Goal: Task Accomplishment & Management: Use online tool/utility

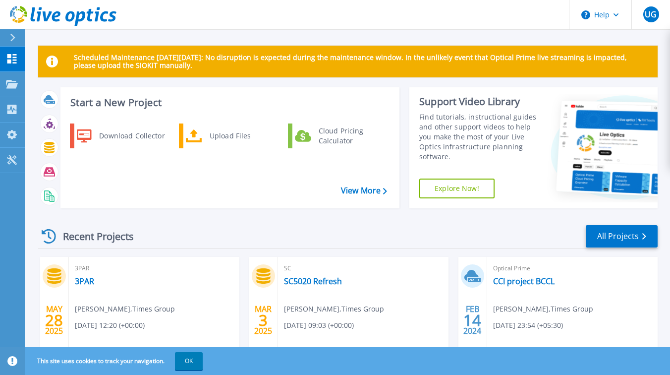
scroll to position [56, 0]
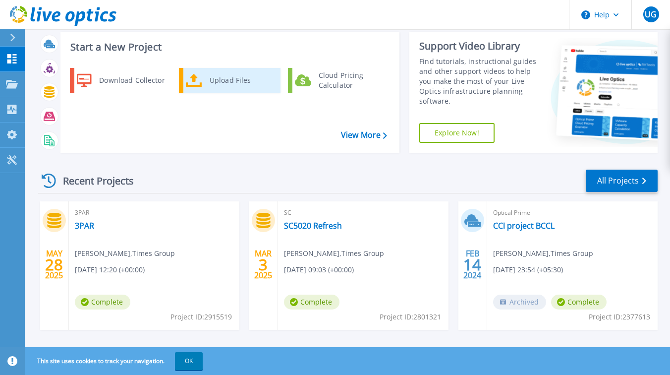
click at [232, 85] on div "Upload Files" at bounding box center [241, 80] width 73 height 20
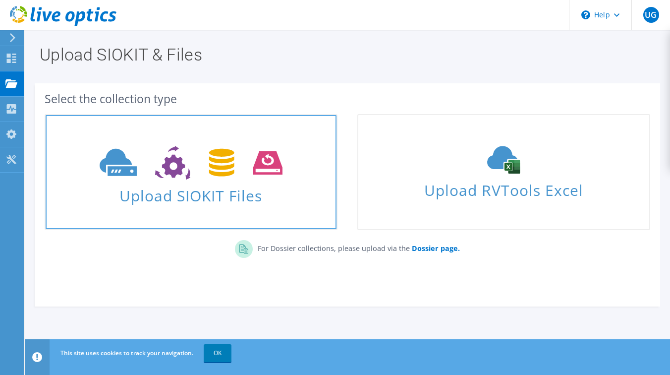
click at [230, 199] on span "Upload SIOKIT Files" at bounding box center [191, 192] width 291 height 21
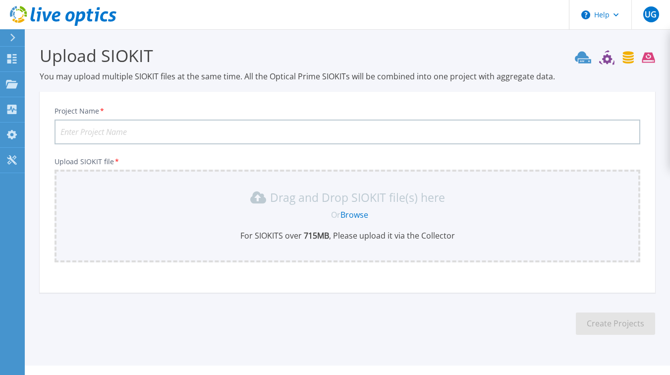
scroll to position [20, 0]
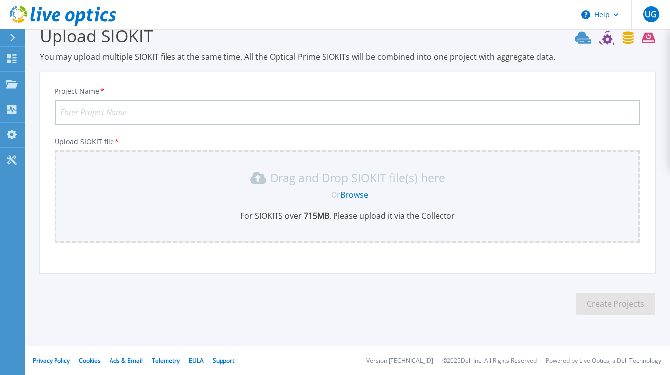
click at [142, 109] on input "Project Name *" at bounding box center [348, 112] width 586 height 25
type input "5020"
click at [351, 189] on link "Browse" at bounding box center [355, 194] width 28 height 11
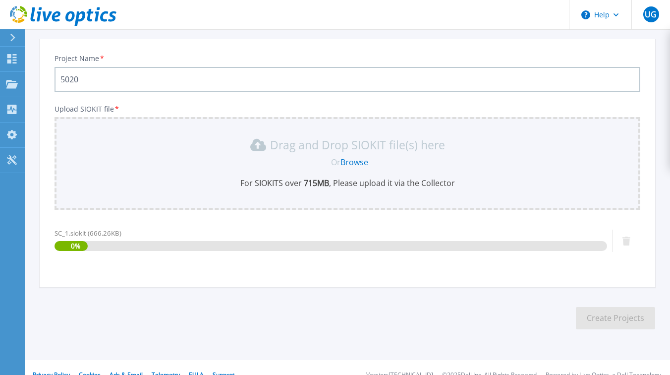
scroll to position [67, 0]
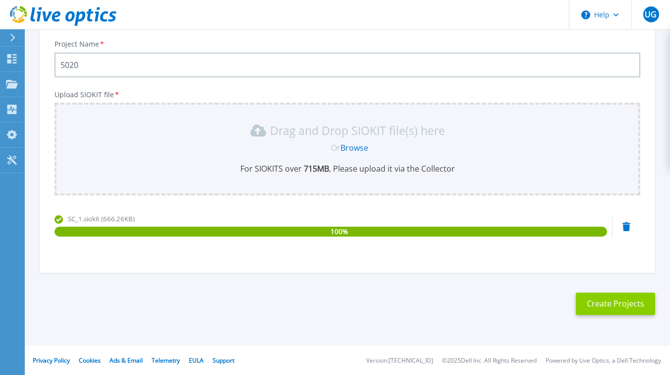
click at [595, 297] on button "Create Projects" at bounding box center [615, 304] width 79 height 22
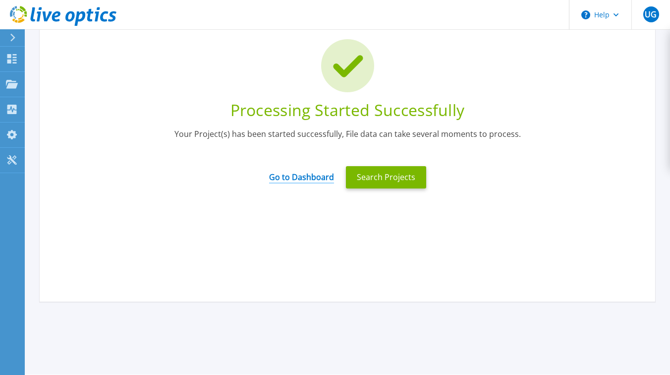
click at [298, 177] on link "Go to Dashboard" at bounding box center [301, 173] width 65 height 19
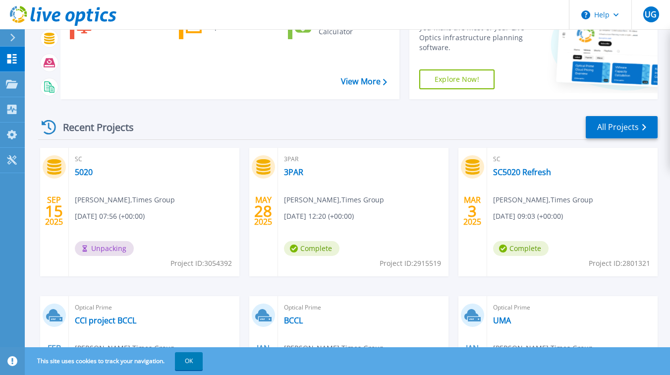
scroll to position [111, 0]
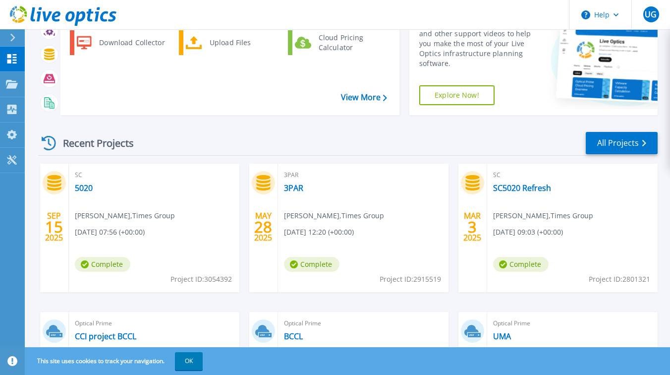
scroll to position [101, 0]
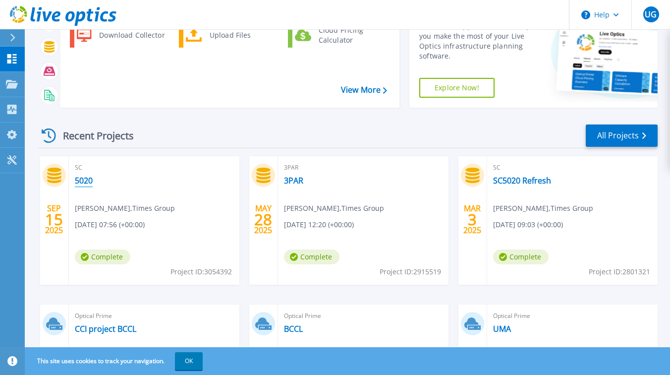
click at [85, 180] on link "5020" at bounding box center [84, 181] width 18 height 10
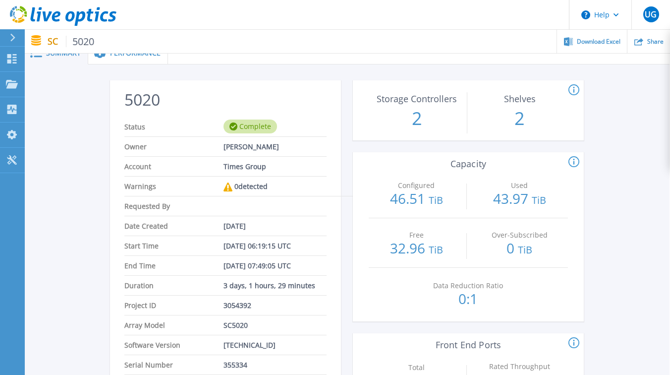
scroll to position [0, 0]
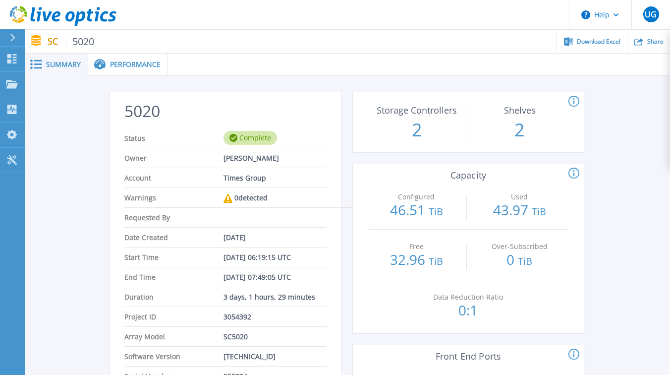
click at [149, 63] on span "Performance" at bounding box center [135, 64] width 51 height 7
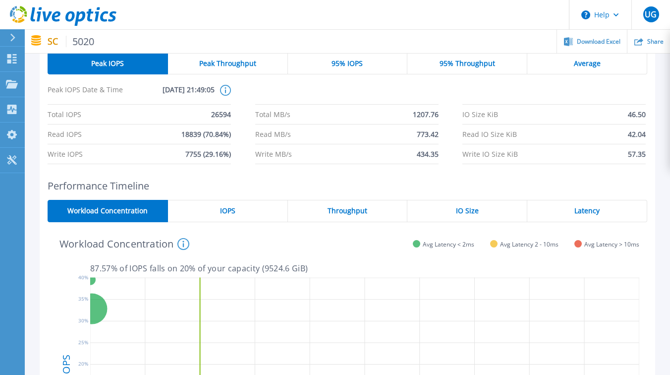
scroll to position [0, 0]
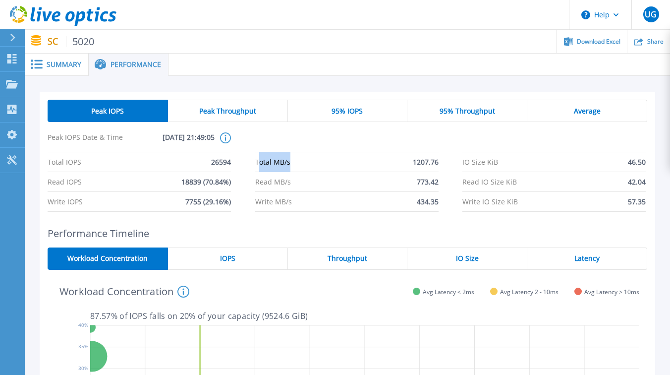
drag, startPoint x: 257, startPoint y: 162, endPoint x: 295, endPoint y: 163, distance: 37.7
click at [295, 163] on li "Total MB/s 1207.76" at bounding box center [346, 162] width 183 height 20
click at [316, 167] on li "Total MB/s 1207.76" at bounding box center [346, 162] width 183 height 20
drag, startPoint x: 255, startPoint y: 182, endPoint x: 299, endPoint y: 185, distance: 44.2
click at [299, 185] on li "Read MB/s 773.42" at bounding box center [346, 182] width 183 height 20
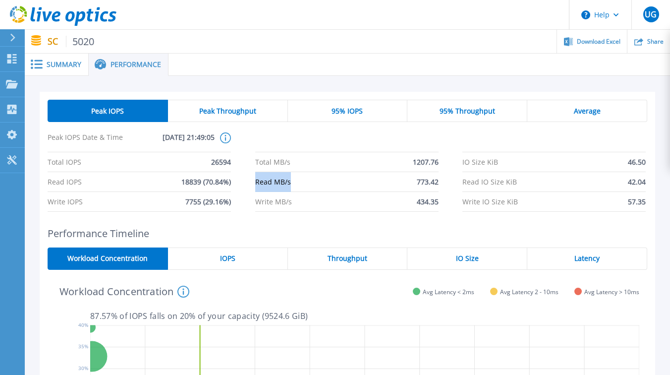
click at [323, 190] on li "Read MB/s 773.42" at bounding box center [346, 182] width 183 height 20
drag, startPoint x: 260, startPoint y: 202, endPoint x: 290, endPoint y: 202, distance: 29.8
click at [290, 202] on span "Write MB/s" at bounding box center [273, 201] width 37 height 19
click at [315, 203] on li "Write MB/s 434.35" at bounding box center [346, 202] width 183 height 20
click at [238, 110] on span "Peak Throughput" at bounding box center [227, 111] width 57 height 8
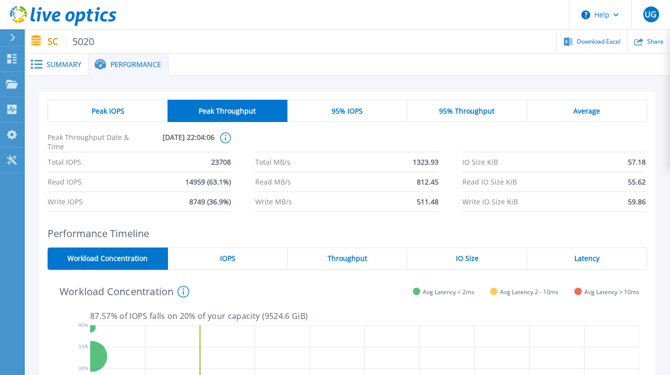
click at [138, 115] on div "Peak IOPS" at bounding box center [108, 111] width 120 height 22
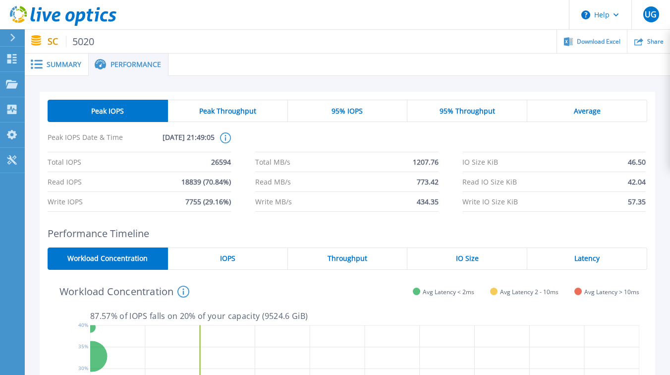
click at [229, 115] on span "Peak Throughput" at bounding box center [227, 111] width 57 height 8
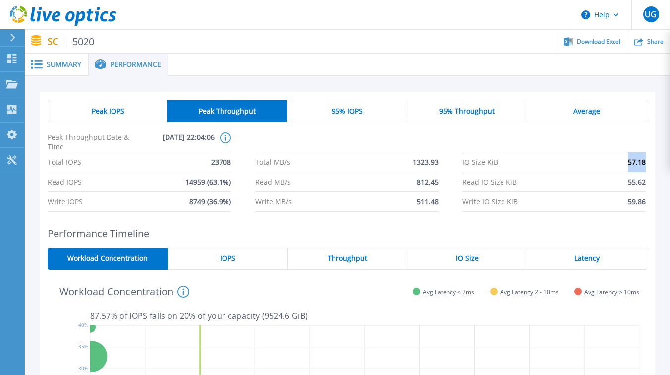
drag, startPoint x: 626, startPoint y: 161, endPoint x: 647, endPoint y: 161, distance: 20.8
click at [647, 161] on div "Total IOPS 23708 Total MB/s 1323.93 IO Size KiB 57.18 Read IOPS 14959 (63.1%) R…" at bounding box center [348, 182] width 600 height 60
click at [616, 169] on li "IO Size KiB 57.18" at bounding box center [554, 162] width 183 height 20
drag, startPoint x: 626, startPoint y: 161, endPoint x: 647, endPoint y: 163, distance: 21.4
click at [647, 163] on div "Total IOPS 23708 Total MB/s 1323.93 IO Size KiB 57.18 Read IOPS 14959 (63.1%) R…" at bounding box center [348, 182] width 600 height 60
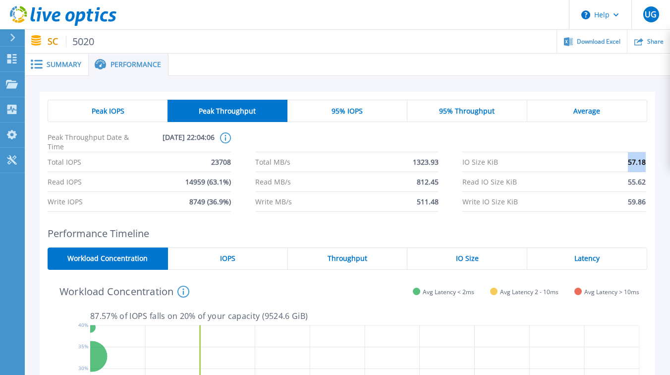
click at [617, 180] on li "Read IO Size KiB 55.62" at bounding box center [554, 182] width 183 height 20
drag, startPoint x: 628, startPoint y: 182, endPoint x: 644, endPoint y: 183, distance: 15.4
click at [644, 183] on span "55.62" at bounding box center [637, 181] width 18 height 19
click at [601, 194] on li "Write IO Size KiB 59.86" at bounding box center [554, 202] width 183 height 20
drag, startPoint x: 625, startPoint y: 203, endPoint x: 643, endPoint y: 203, distance: 18.3
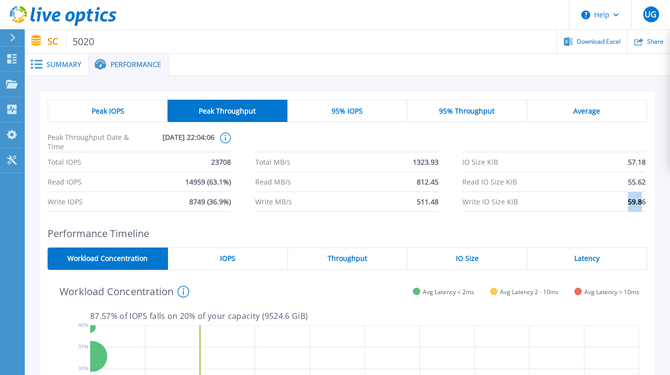
click at [643, 203] on li "Write IO Size KiB 59.86" at bounding box center [554, 202] width 183 height 20
click at [600, 215] on div "Peak IOPS Peak Throughput 95% IOPS 95% Throughput Average Peak Throughput Date …" at bounding box center [348, 156] width 616 height 128
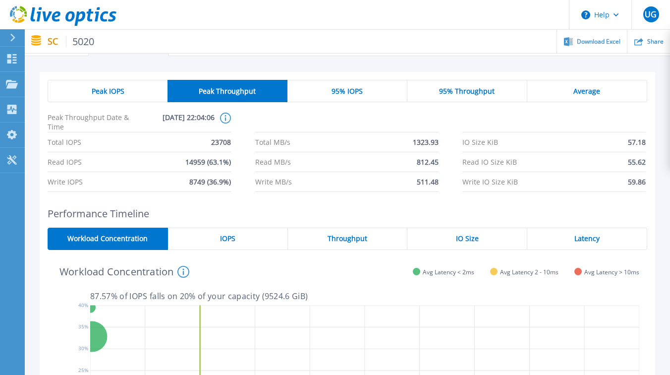
scroll to position [24, 0]
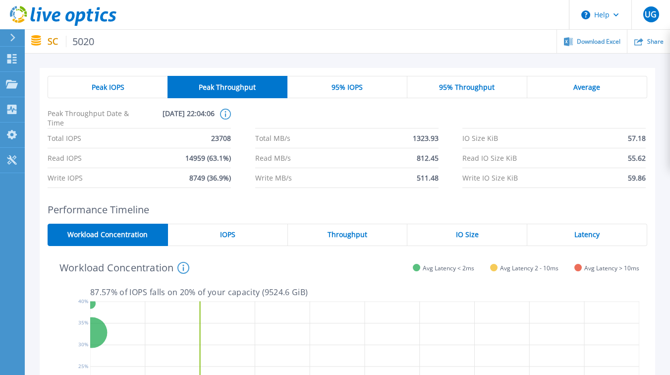
click at [202, 233] on div "IOPS" at bounding box center [228, 235] width 120 height 22
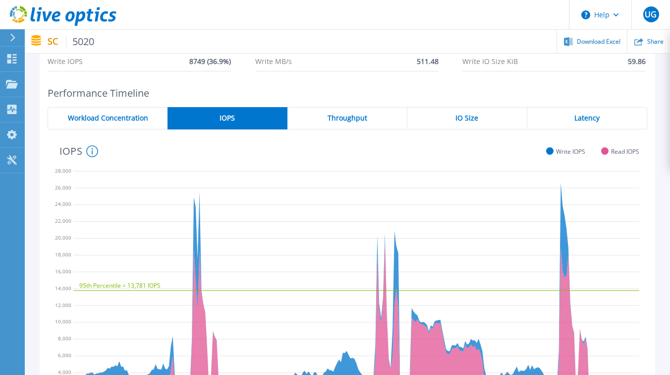
scroll to position [145, 0]
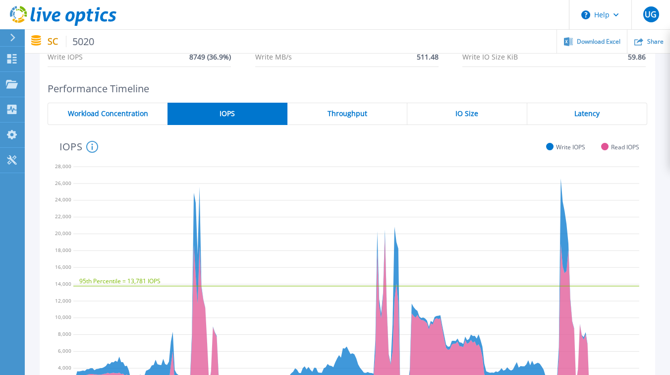
click at [342, 122] on div "Throughput" at bounding box center [348, 114] width 120 height 22
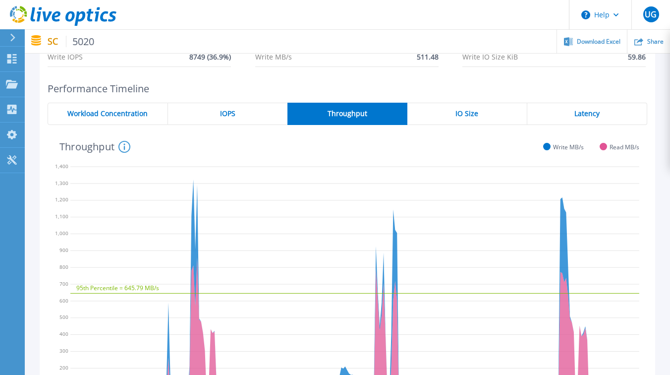
click at [441, 120] on div "IO Size" at bounding box center [468, 114] width 120 height 22
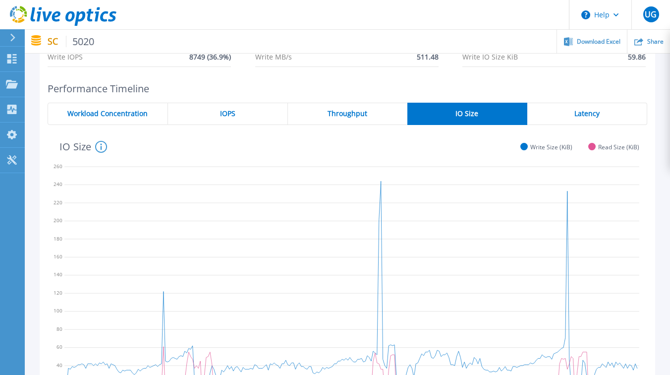
click at [564, 106] on div "Latency" at bounding box center [588, 114] width 120 height 22
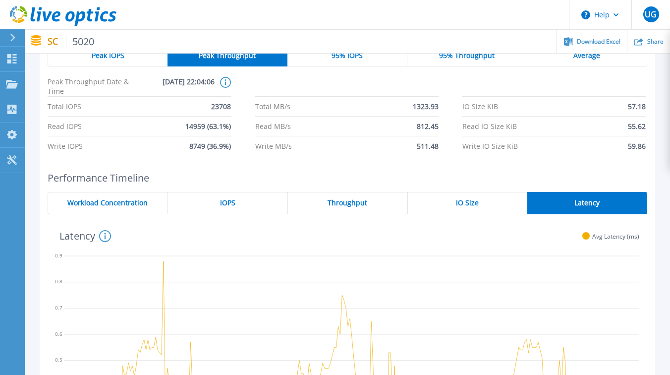
scroll to position [0, 0]
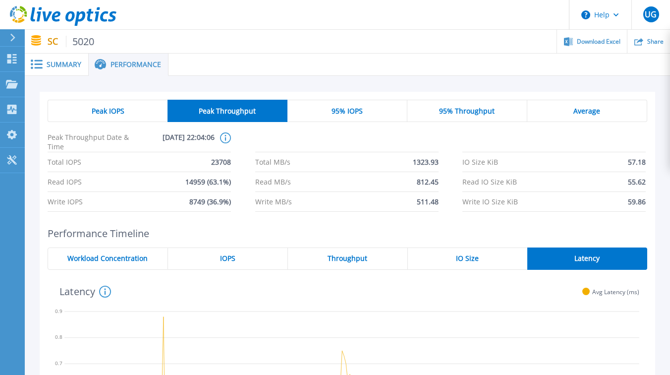
click at [341, 116] on div "95% IOPS" at bounding box center [348, 111] width 120 height 22
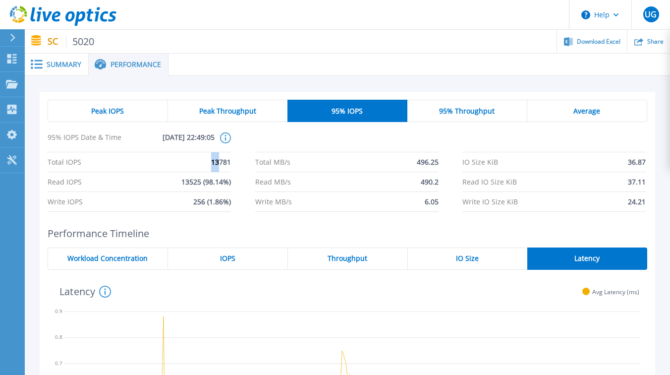
drag, startPoint x: 213, startPoint y: 164, endPoint x: 226, endPoint y: 163, distance: 12.9
click at [224, 164] on span "13781" at bounding box center [221, 161] width 20 height 19
click at [356, 179] on li "Read MB/s 490.2" at bounding box center [346, 182] width 183 height 20
click at [451, 110] on span "95% Throughput" at bounding box center [467, 111] width 56 height 8
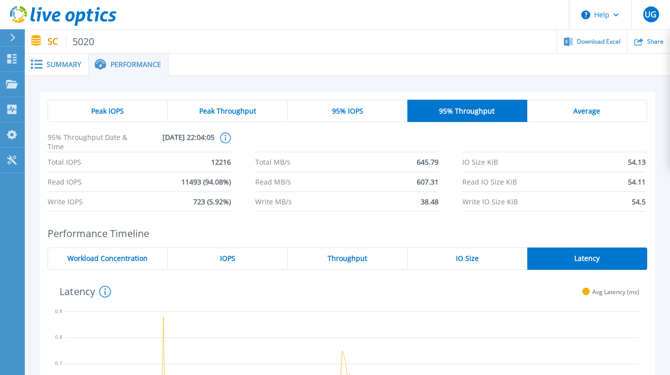
click at [580, 111] on span "Average" at bounding box center [587, 111] width 27 height 8
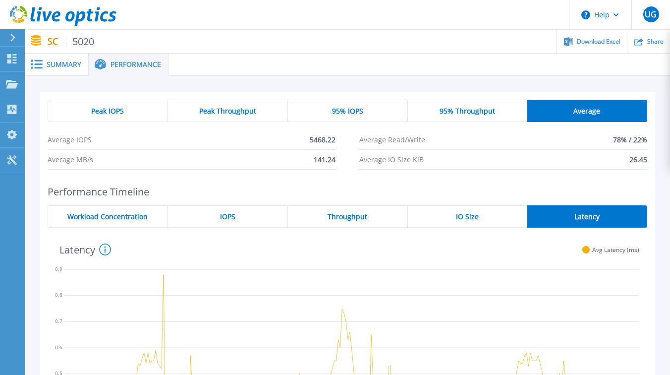
click at [59, 62] on span "Summary" at bounding box center [64, 64] width 35 height 7
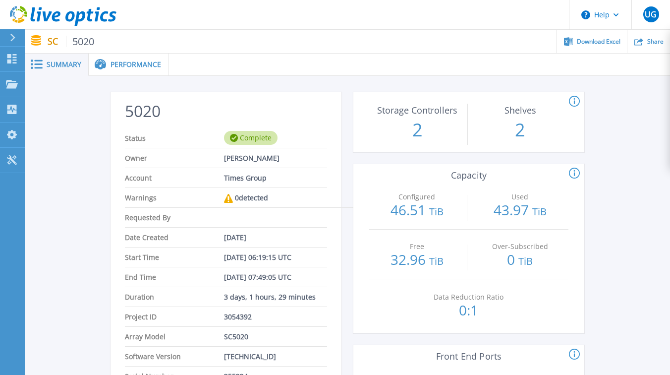
click at [130, 64] on span "Performance" at bounding box center [136, 64] width 51 height 7
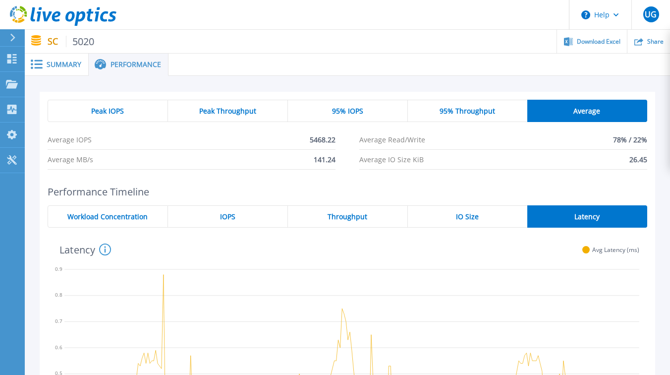
click at [335, 110] on span "95% IOPS" at bounding box center [347, 111] width 31 height 8
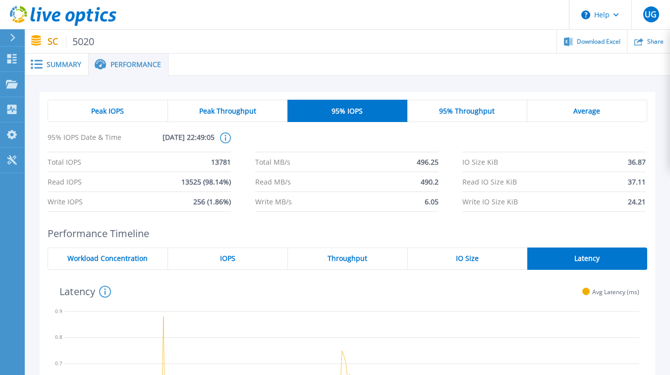
click at [241, 111] on span "Peak Throughput" at bounding box center [227, 111] width 57 height 8
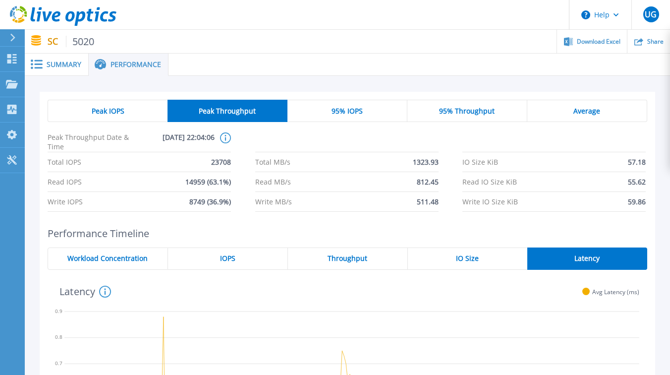
click at [129, 111] on div "Peak IOPS" at bounding box center [108, 111] width 120 height 22
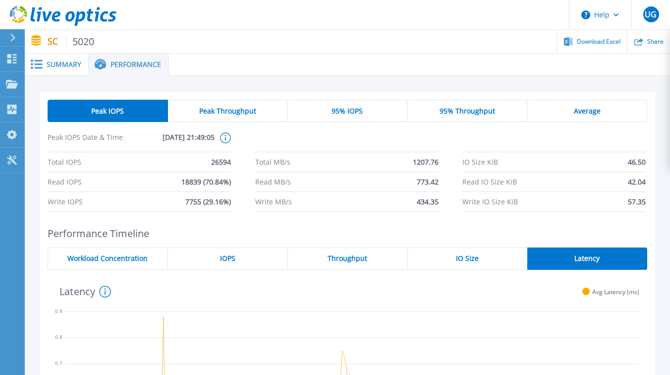
click at [217, 109] on span "Peak Throughput" at bounding box center [227, 111] width 57 height 8
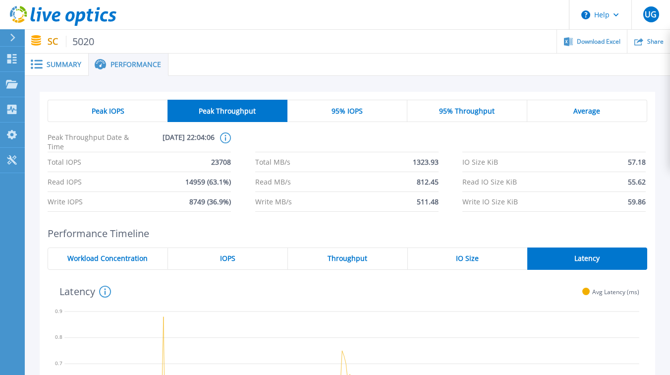
click at [131, 109] on div "Peak IOPS" at bounding box center [108, 111] width 120 height 22
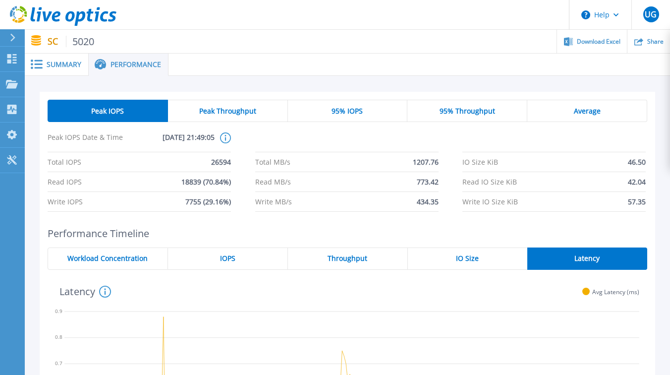
click at [223, 117] on div "Peak Throughput" at bounding box center [228, 111] width 120 height 22
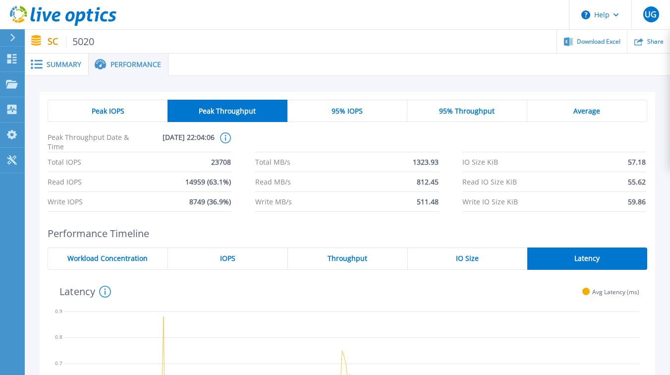
click at [345, 113] on span "95% IOPS" at bounding box center [347, 111] width 31 height 8
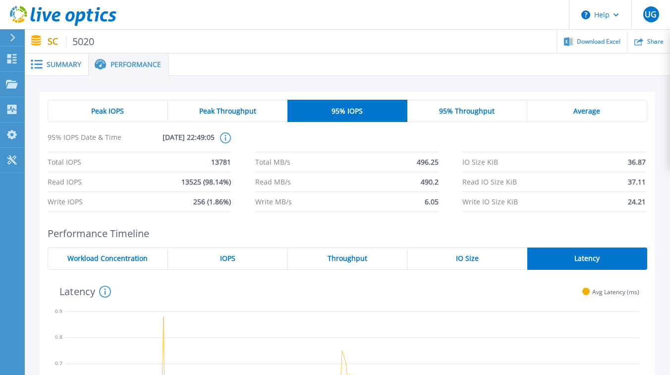
click at [466, 111] on span "95% Throughput" at bounding box center [467, 111] width 56 height 8
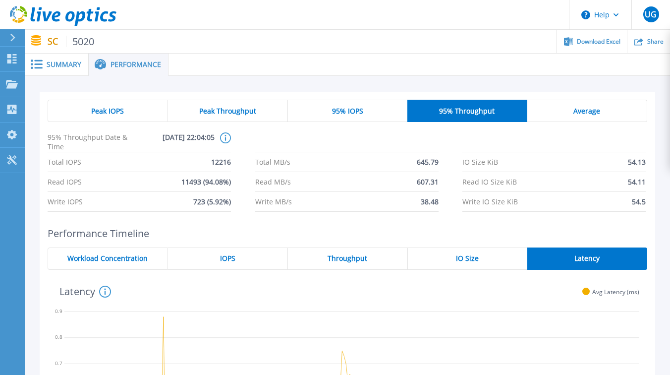
click at [260, 115] on div "Peak Throughput" at bounding box center [228, 111] width 120 height 22
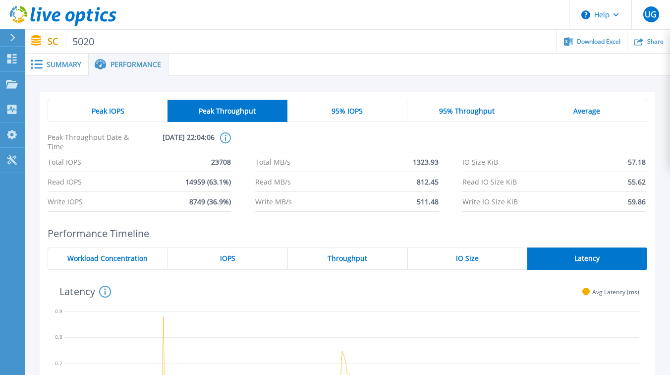
click at [151, 116] on div "Peak IOPS" at bounding box center [108, 111] width 120 height 22
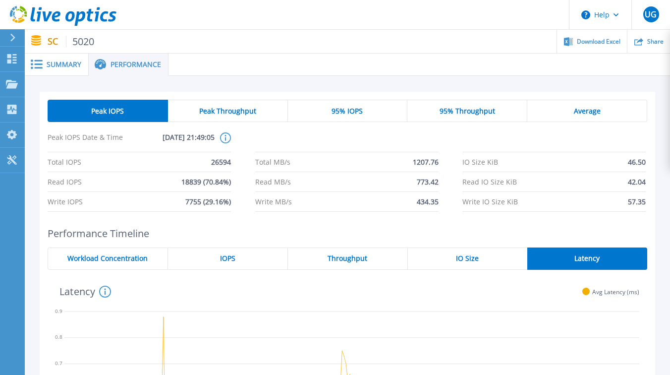
click at [253, 125] on div "Peak IOPS Peak Throughput 95% IOPS 95% Throughput Average Peak IOPS Date & Time…" at bounding box center [348, 156] width 600 height 112
click at [245, 113] on span "Peak Throughput" at bounding box center [227, 111] width 57 height 8
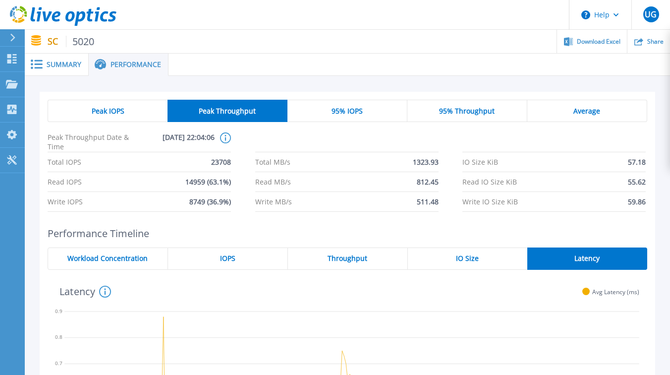
click at [123, 113] on span "Peak IOPS" at bounding box center [108, 111] width 33 height 8
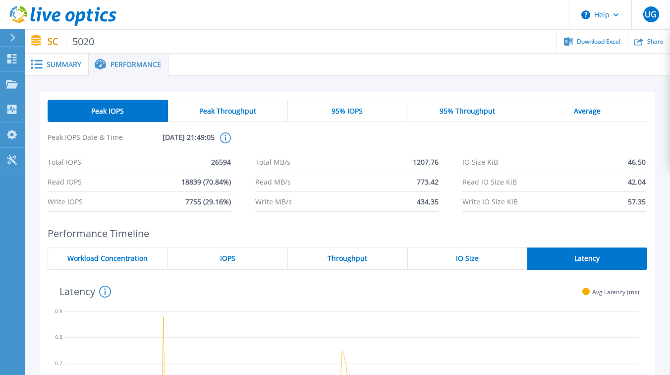
click at [215, 116] on div "Peak Throughput" at bounding box center [228, 111] width 120 height 22
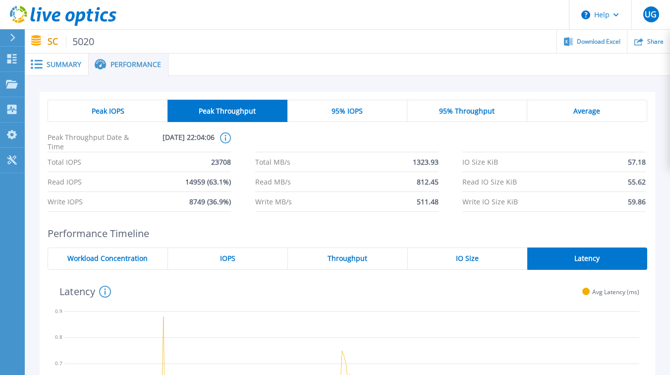
click at [342, 113] on span "95% IOPS" at bounding box center [347, 111] width 31 height 8
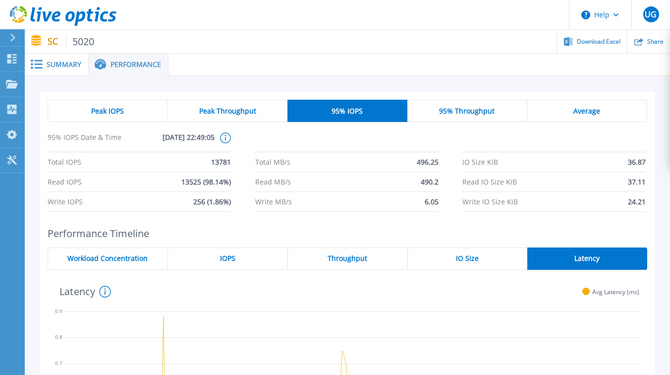
click at [458, 120] on div "95% Throughput" at bounding box center [468, 111] width 120 height 22
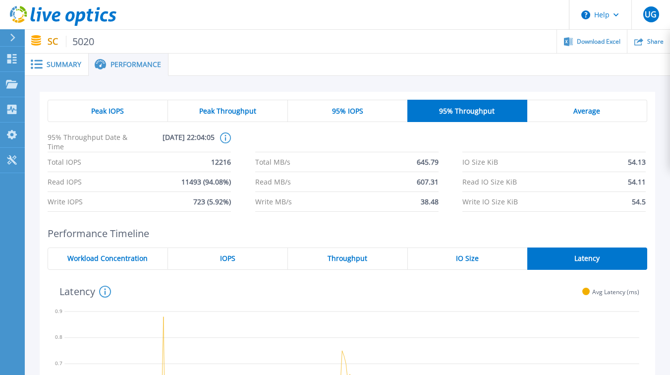
click at [137, 110] on div "Peak IOPS" at bounding box center [108, 111] width 120 height 22
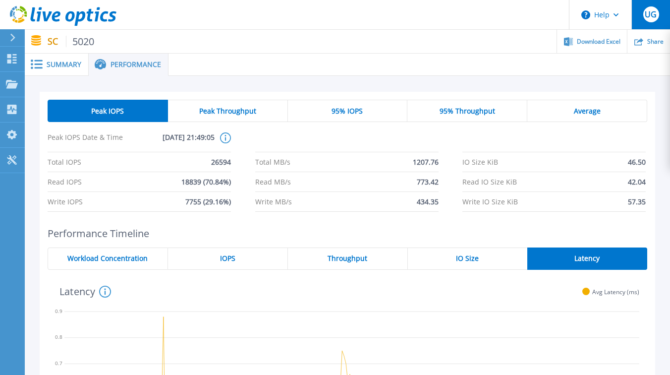
click at [643, 18] on button "UG" at bounding box center [651, 14] width 39 height 29
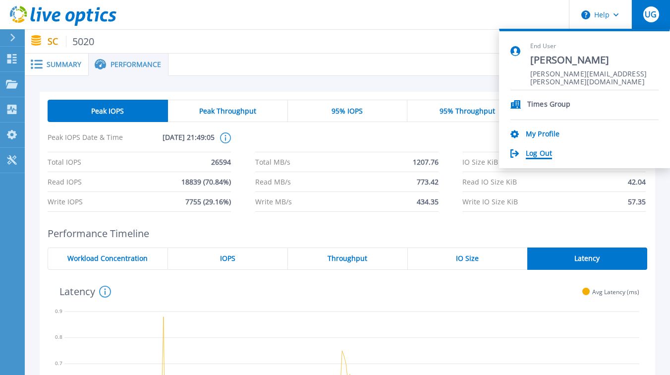
click at [549, 151] on link "Log Out" at bounding box center [539, 153] width 26 height 9
click at [535, 155] on link "Log Out" at bounding box center [539, 153] width 26 height 9
